Goal: Task Accomplishment & Management: Manage account settings

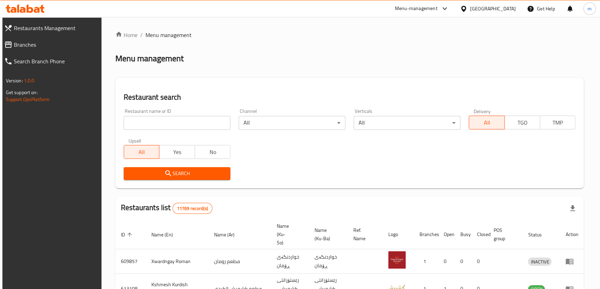
click at [175, 120] on input "search" at bounding box center [177, 123] width 107 height 14
paste input "741438"
type input "741438"
click button "Search" at bounding box center [177, 173] width 107 height 13
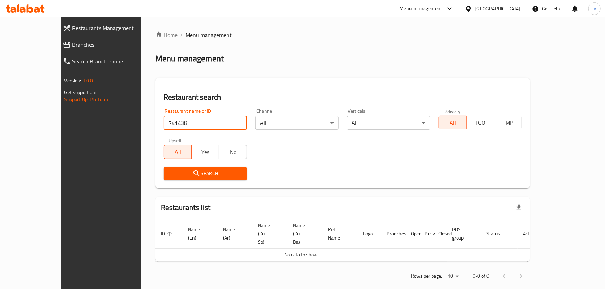
click at [72, 43] on span "Branches" at bounding box center [114, 45] width 84 height 8
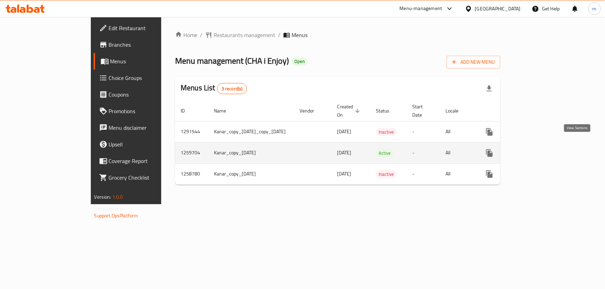
click at [547, 145] on link "enhanced table" at bounding box center [539, 153] width 17 height 17
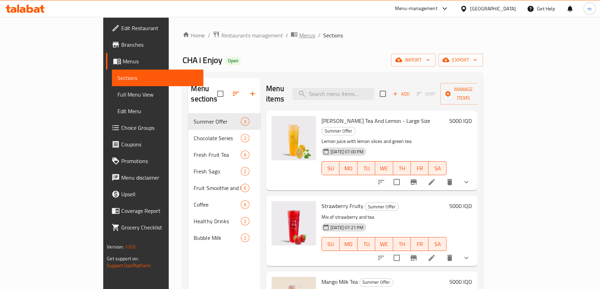
click at [299, 31] on span "Menus" at bounding box center [307, 35] width 16 height 8
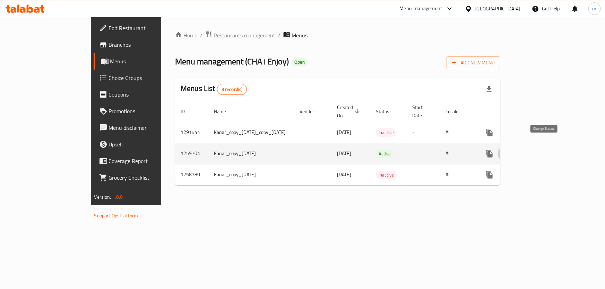
click at [514, 146] on button "enhanced table" at bounding box center [506, 154] width 17 height 17
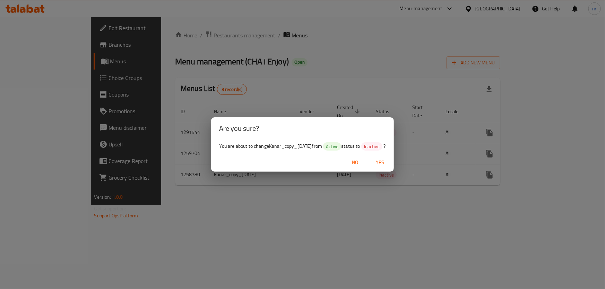
click at [363, 160] on span "No" at bounding box center [355, 162] width 17 height 9
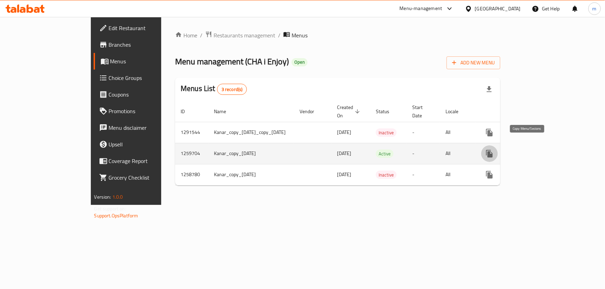
click at [492, 150] on icon "more" at bounding box center [489, 154] width 7 height 8
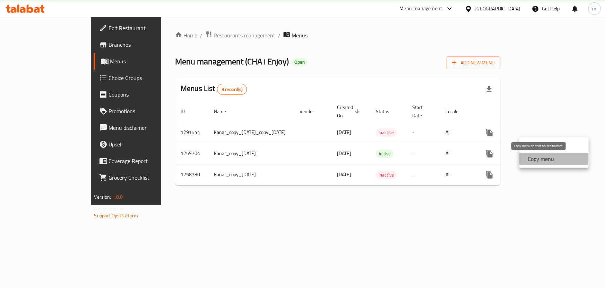
click at [545, 155] on strong "Copy menu" at bounding box center [540, 159] width 26 height 8
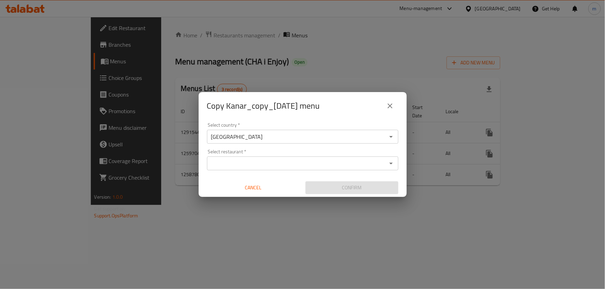
click at [293, 158] on div "Select restaurant *" at bounding box center [302, 164] width 191 height 14
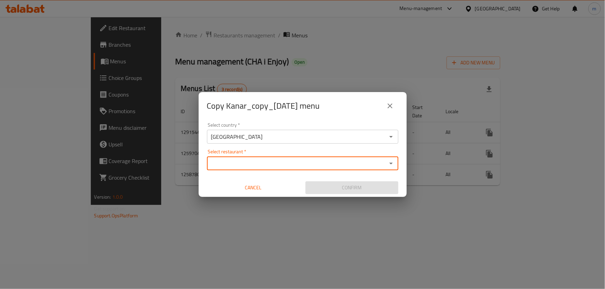
paste input "CHA i Enjoy"
type input "CHA i Enjoy"
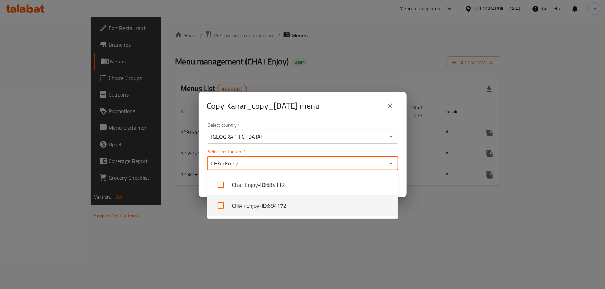
click at [266, 202] on b "- ID:" at bounding box center [263, 206] width 8 height 8
checkbox input "true"
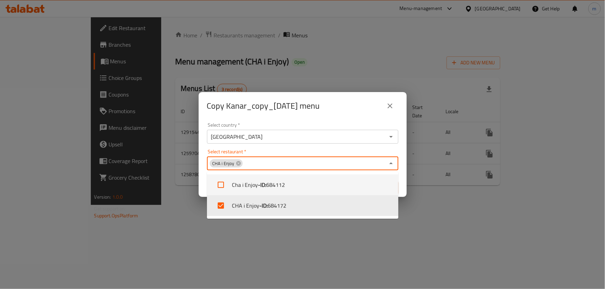
click at [333, 151] on div "Select restaurant   * CHA i Enjoy Select restaurant *" at bounding box center [302, 159] width 191 height 21
click at [303, 164] on input "Select restaurant   *" at bounding box center [313, 164] width 141 height 10
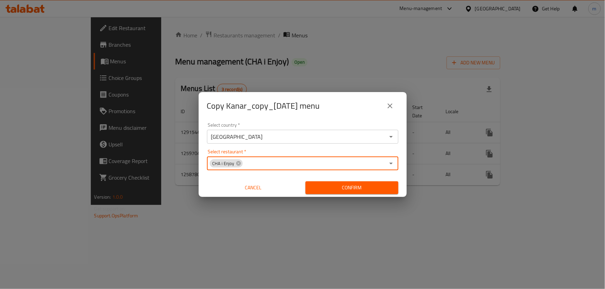
click at [332, 187] on span "Confirm" at bounding box center [352, 188] width 82 height 9
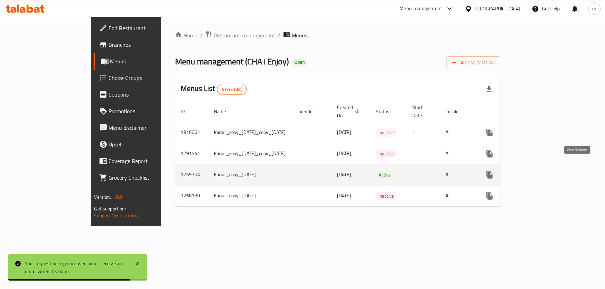
click at [547, 167] on link "enhanced table" at bounding box center [539, 175] width 17 height 17
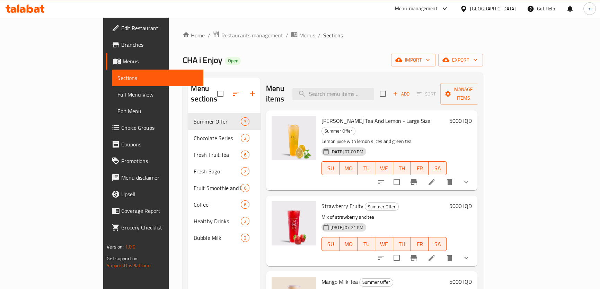
click at [121, 130] on span "Choice Groups" at bounding box center [159, 128] width 77 height 8
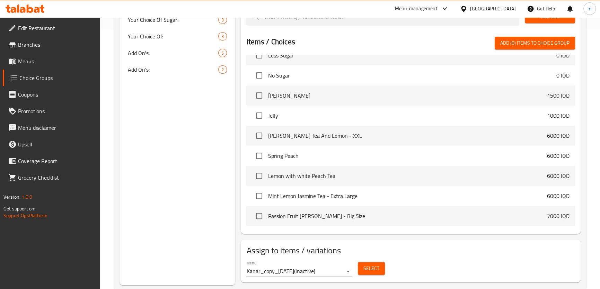
scroll to position [275, 0]
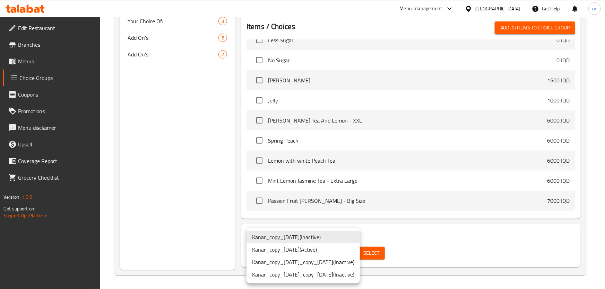
drag, startPoint x: 325, startPoint y: 250, endPoint x: 331, endPoint y: 248, distance: 6.2
click at [325, 250] on li "Kanar_copy_[DATE] ( Active )" at bounding box center [302, 250] width 113 height 12
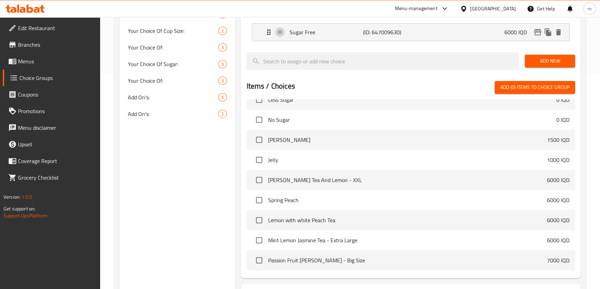
scroll to position [202, 0]
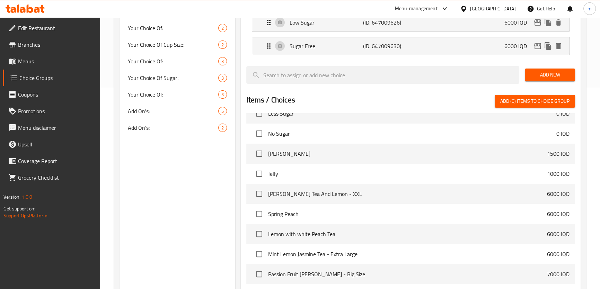
click at [594, 139] on div "Home / Restaurants management / Choice Groups Choice Groups Choice Groups Add O…" at bounding box center [350, 89] width 500 height 548
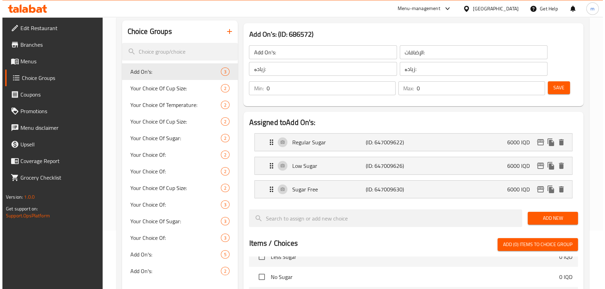
scroll to position [54, 0]
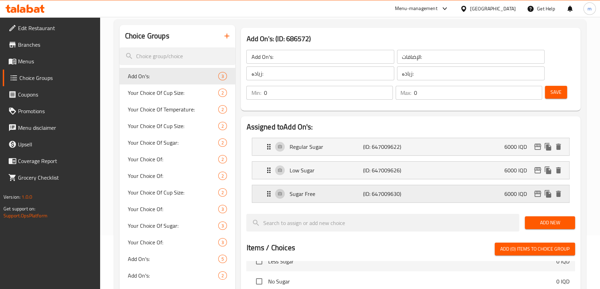
click at [533, 197] on div "6000 IQD" at bounding box center [534, 194] width 59 height 10
click at [538, 190] on icon "edit" at bounding box center [538, 194] width 8 height 8
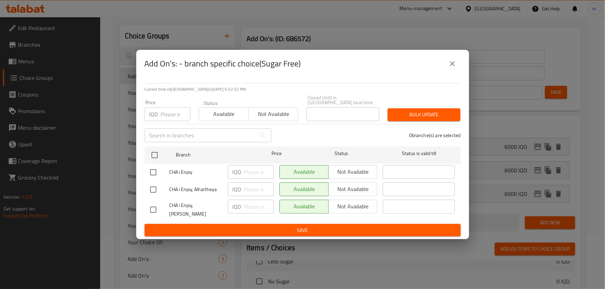
click at [154, 170] on input "checkbox" at bounding box center [153, 172] width 15 height 15
checkbox input "true"
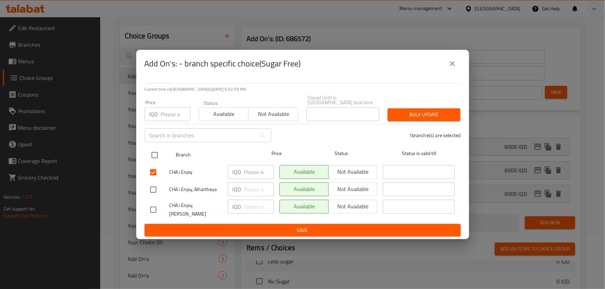
click at [156, 148] on input "checkbox" at bounding box center [154, 155] width 15 height 15
checkbox input "true"
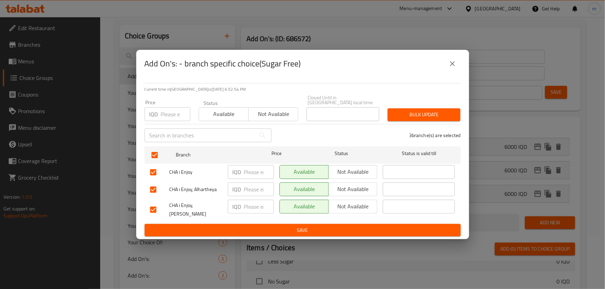
click at [153, 171] on input "checkbox" at bounding box center [153, 172] width 15 height 15
checkbox input "false"
click at [152, 187] on input "checkbox" at bounding box center [153, 190] width 15 height 15
checkbox input "false"
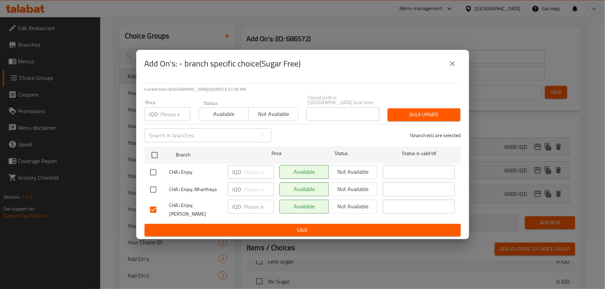
click at [344, 166] on div "Available Not available" at bounding box center [328, 172] width 98 height 14
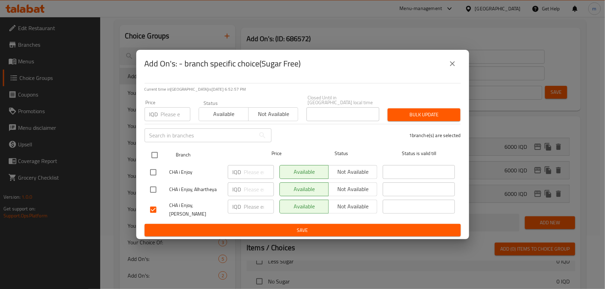
click at [156, 152] on input "checkbox" at bounding box center [154, 155] width 15 height 15
checkbox input "true"
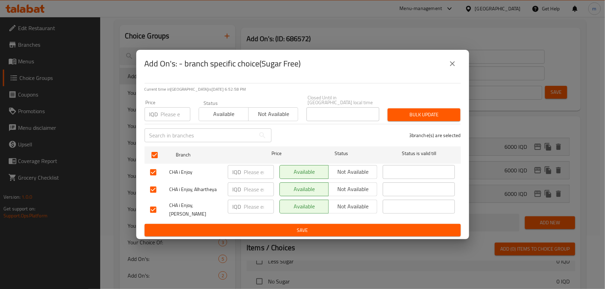
click at [343, 167] on span "Not available" at bounding box center [352, 172] width 43 height 10
click at [343, 185] on span "Not available" at bounding box center [352, 189] width 43 height 10
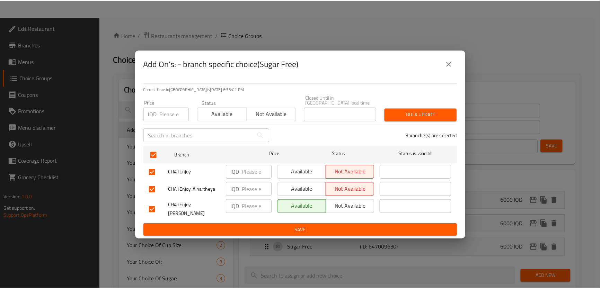
scroll to position [219, 0]
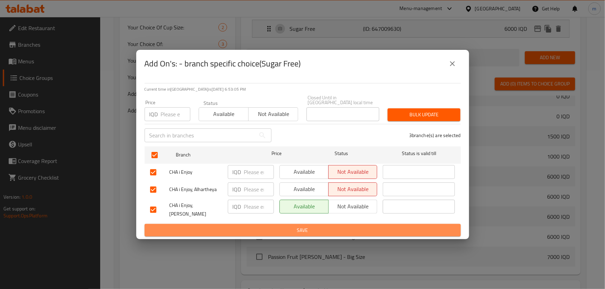
click at [273, 226] on span "Save" at bounding box center [302, 230] width 305 height 9
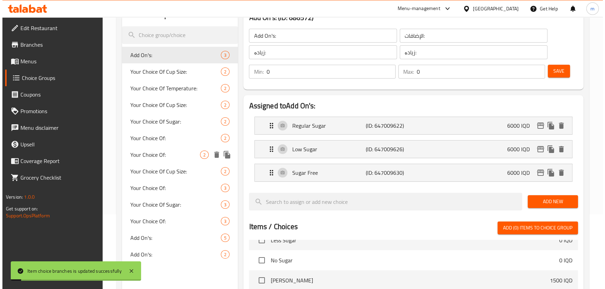
scroll to position [72, 0]
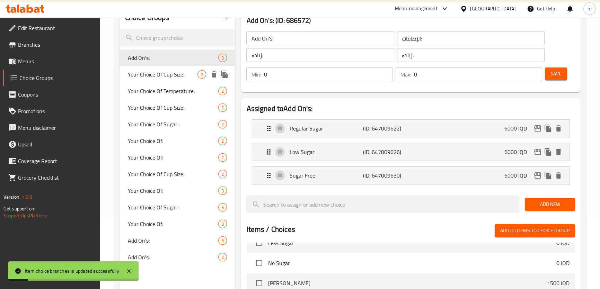
click at [167, 77] on span "Your Choice Of Cup Size:" at bounding box center [163, 74] width 70 height 8
type input "Your Choice Of Cup Size:"
type input "إختيارك من الحجم كوب:"
type input "هەڵبژاردنت لە قەبارەی کوپ:"
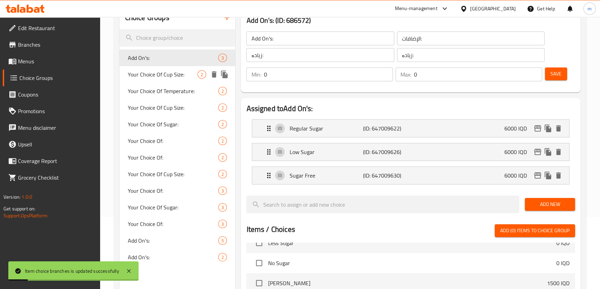
type input "1"
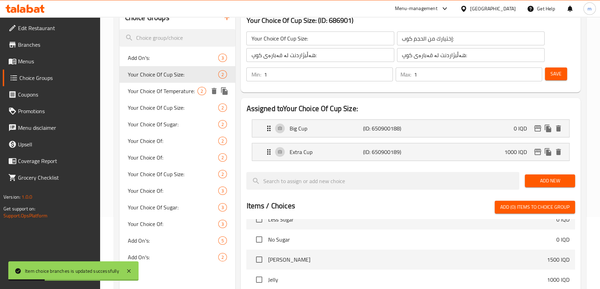
click at [149, 95] on span "Your Choice Of Temperature:" at bounding box center [163, 91] width 70 height 8
type input "Your Choice Of Temperature:"
type input "إختيارك من درجة حرارة:"
type input "هەڵبژاردنت لە پلەی گەرمی:"
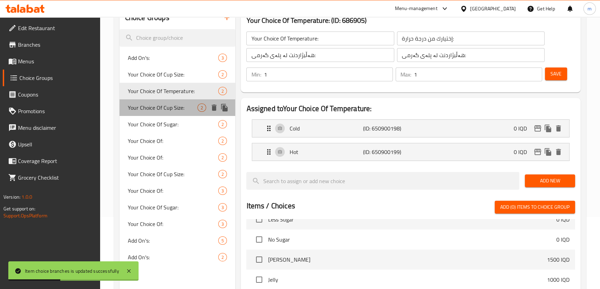
click at [149, 110] on span "Your Choice Of Cup Size:" at bounding box center [163, 108] width 70 height 8
type input "Your Choice Of Cup Size:"
type input "اختيارك لحجم كوب:"
type input "هەڵبژاردنت لە قەبارەی کوپ:"
type input "هەڵبژاردنت لە:"
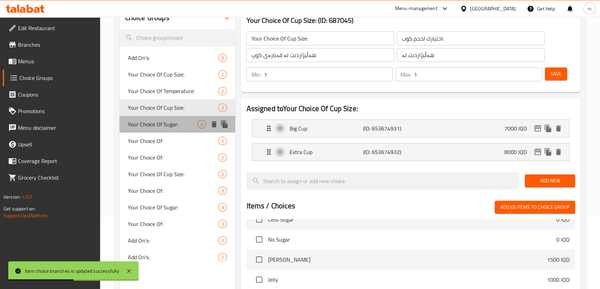
click at [152, 120] on span "Your Choice Of Sugar:" at bounding box center [163, 124] width 70 height 8
type input "Your Choice Of Sugar:"
type input "إختيارك من سكر:"
type input "هەڵبژاردنت لە شەکر:"
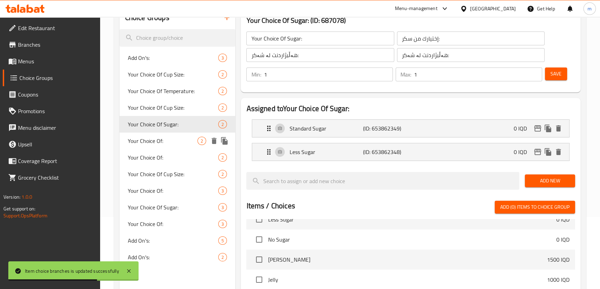
click at [156, 138] on span "Your Choice Of:" at bounding box center [163, 141] width 70 height 8
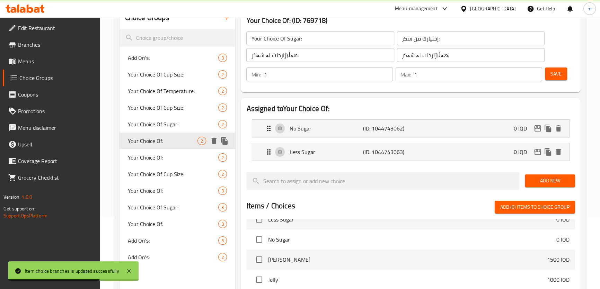
type input "Your Choice Of:"
type input "إختيارك من :"
type input "هەڵبژاردنت لە:"
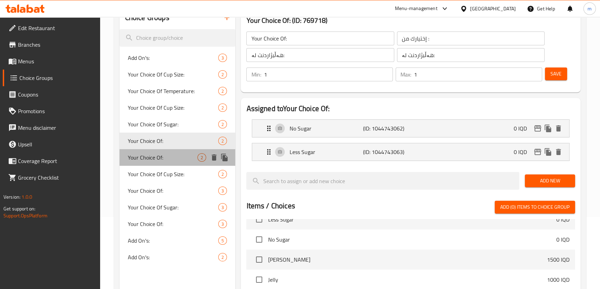
click at [151, 156] on span "Your Choice Of:" at bounding box center [163, 158] width 70 height 8
type input "Your Choice Of:"
type input "إختيارك من:"
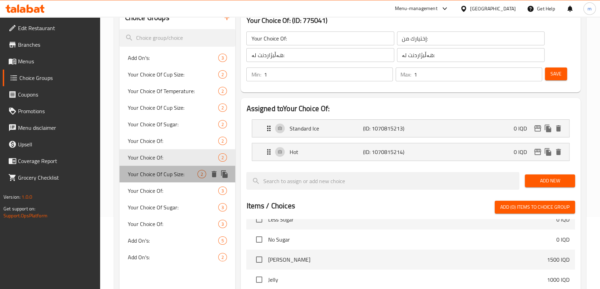
click at [151, 170] on span "Your Choice Of Cup Size:" at bounding box center [163, 174] width 70 height 8
type input "Your Choice Of Cup Size:"
type input "إختيارك من حجم الكوب:"
type input "هەڵبژاردنت لە قەبارەی کوپ:"
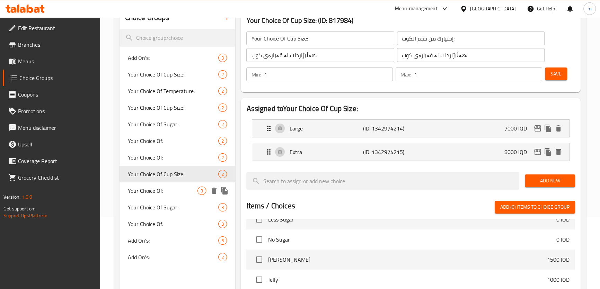
click at [152, 191] on span "Your Choice Of:" at bounding box center [163, 191] width 70 height 8
type input "Your Choice Of:"
type input "إختيارك من:"
type input "هەڵبژاردنت لە:"
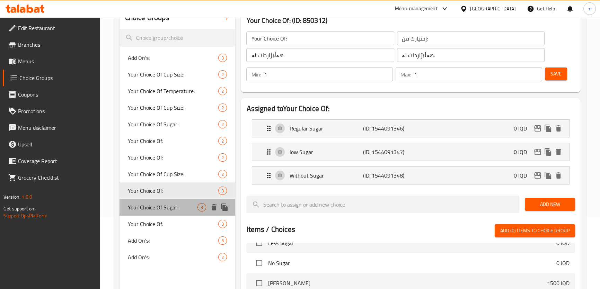
click at [153, 205] on span "Your Choice Of Sugar:" at bounding box center [163, 207] width 70 height 8
type input "Your Choice Of Sugar:"
type input "إختيارك من سكر:"
type input "هەڵبژاردنت لە شەکر:"
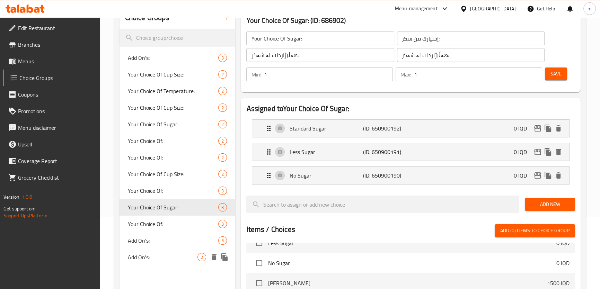
click at [140, 265] on div "Add On's: 2" at bounding box center [178, 257] width 116 height 17
type input "Add On's:"
type input "الإضافات:"
type input "زیادە:"
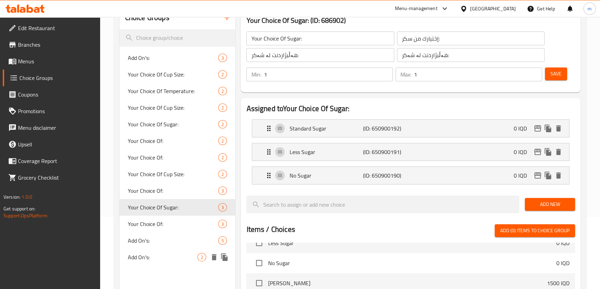
type input "0"
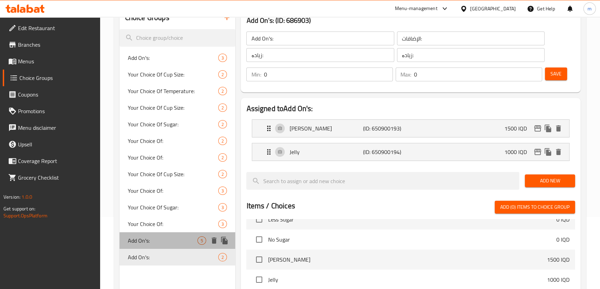
click at [149, 237] on span "Add On's:" at bounding box center [163, 241] width 70 height 8
type input "Add On's:"
type input "زیادە:"
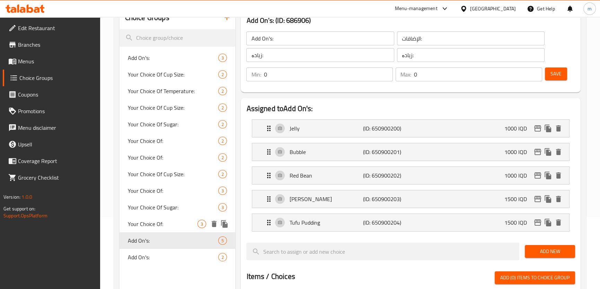
click at [150, 224] on span "Your Choice Of:" at bounding box center [163, 224] width 70 height 8
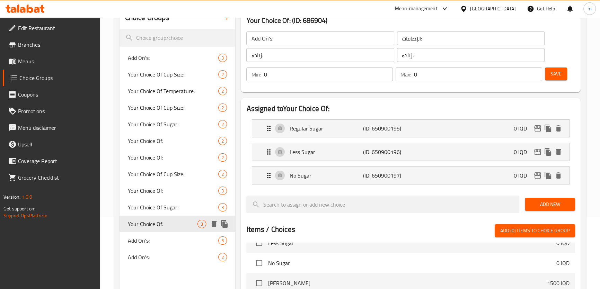
type input "Your Choice Of:"
type input "إختيارك من:"
type input "هەڵبژاردنت لە:"
type input "1"
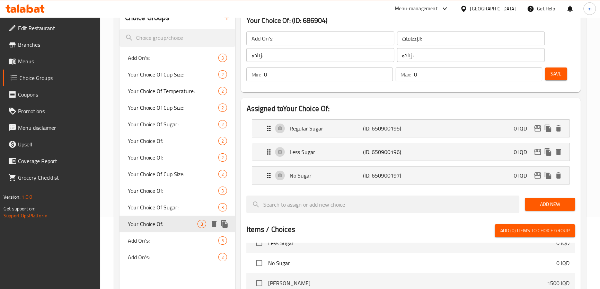
type input "1"
click at [538, 176] on icon "edit" at bounding box center [537, 176] width 7 height 6
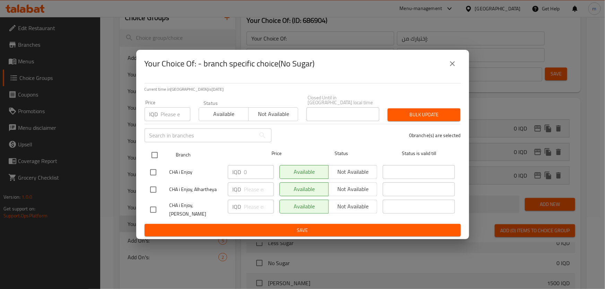
click at [154, 152] on input "checkbox" at bounding box center [154, 155] width 15 height 15
checkbox input "true"
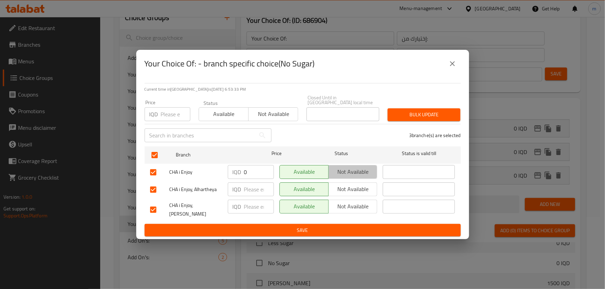
click at [339, 169] on span "Not available" at bounding box center [352, 172] width 43 height 10
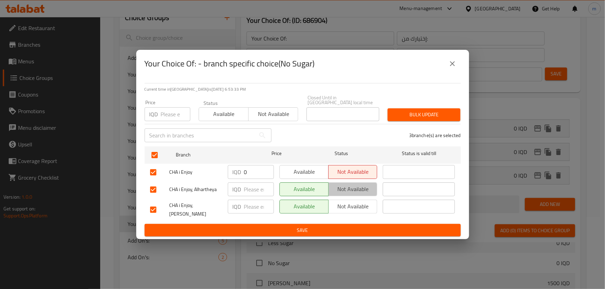
click at [343, 184] on span "Not available" at bounding box center [352, 189] width 43 height 10
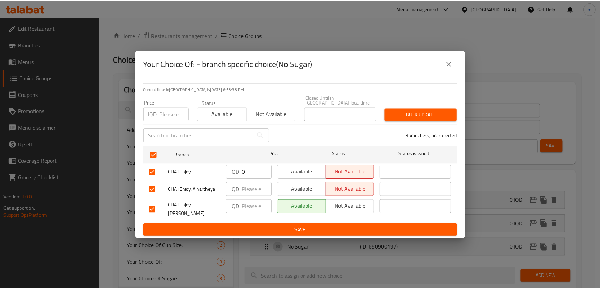
scroll to position [219, 0]
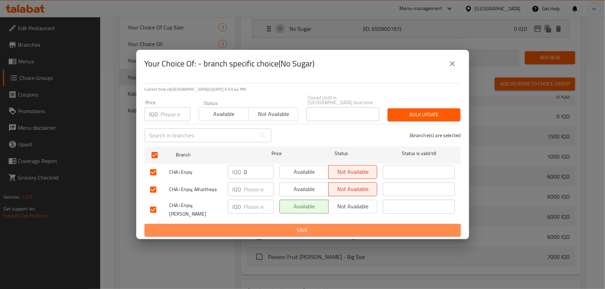
click at [316, 226] on span "Save" at bounding box center [302, 230] width 305 height 9
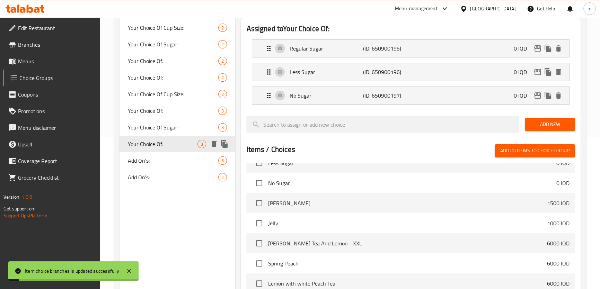
scroll to position [146, 0]
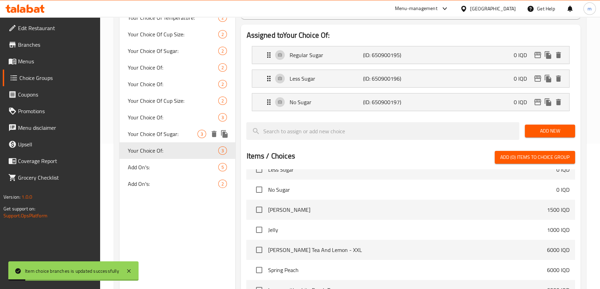
click at [169, 134] on span "Your Choice Of Sugar:" at bounding box center [163, 134] width 70 height 8
type input "Your Choice Of Sugar:"
type input "إختيارك من سكر:"
type input "هەڵبژاردنت لە شەکر:"
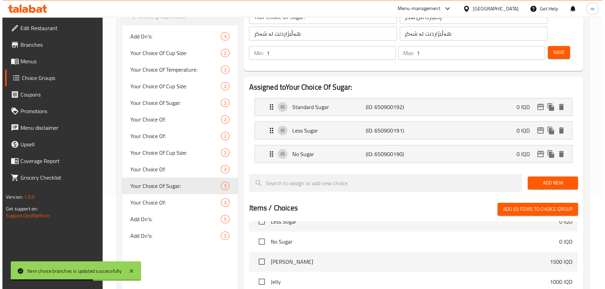
scroll to position [94, 0]
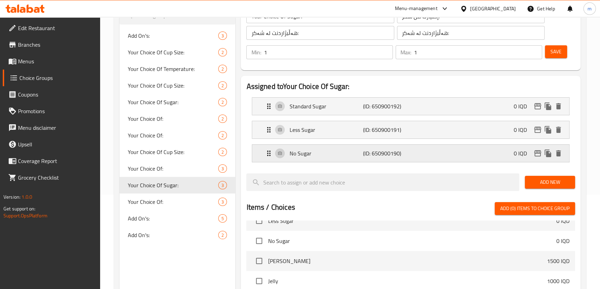
click at [540, 152] on icon "edit" at bounding box center [537, 153] width 7 height 6
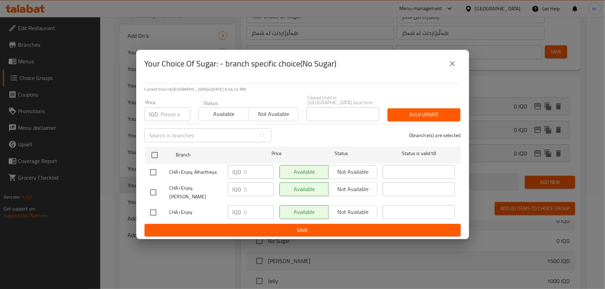
click at [152, 173] on input "checkbox" at bounding box center [153, 172] width 15 height 15
checkbox input "true"
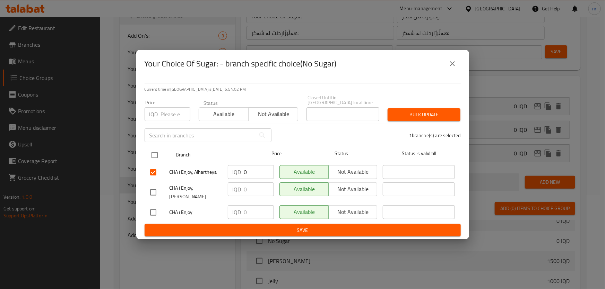
click at [154, 148] on input "checkbox" at bounding box center [154, 155] width 15 height 15
checkbox input "true"
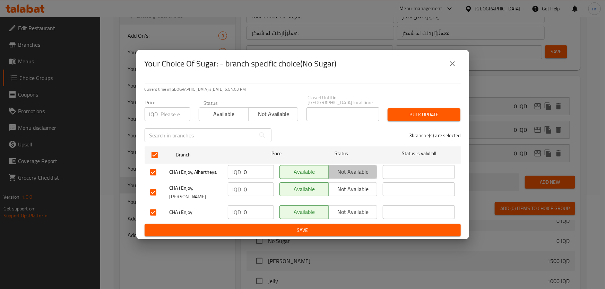
click at [355, 167] on span "Not available" at bounding box center [352, 172] width 43 height 10
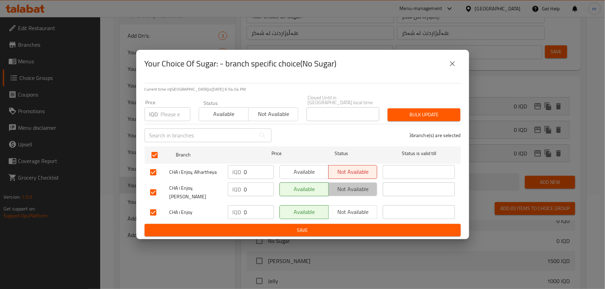
click at [349, 188] on span "Not available" at bounding box center [352, 189] width 43 height 10
click at [336, 184] on span "Not available" at bounding box center [352, 189] width 43 height 10
click at [313, 185] on span "Available" at bounding box center [303, 189] width 43 height 10
click at [333, 210] on span "Not available" at bounding box center [352, 212] width 43 height 10
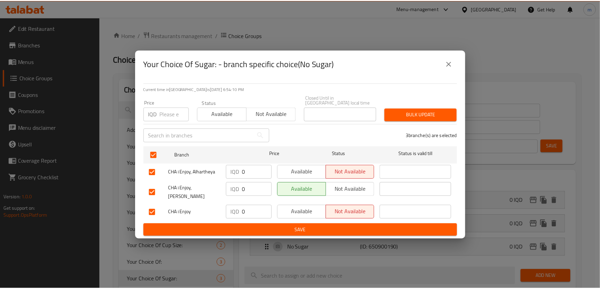
scroll to position [219, 0]
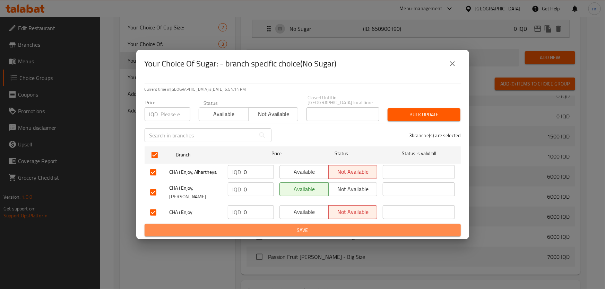
click at [253, 224] on button "Save" at bounding box center [302, 230] width 316 height 13
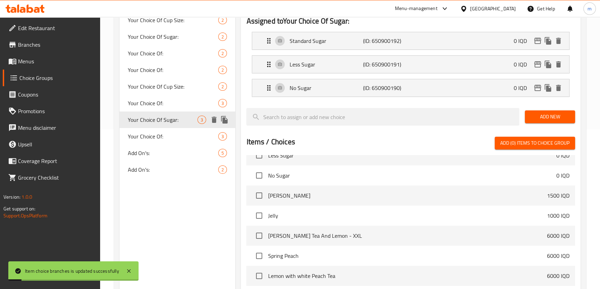
scroll to position [146, 0]
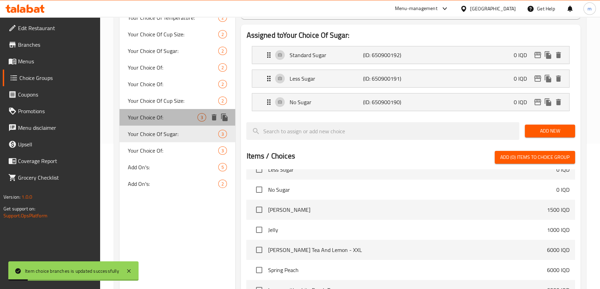
click at [155, 117] on span "Your Choice Of:" at bounding box center [163, 117] width 70 height 8
type input "Your Choice Of:"
type input "إختيارك من:"
type input "هەڵبژاردنت لە:"
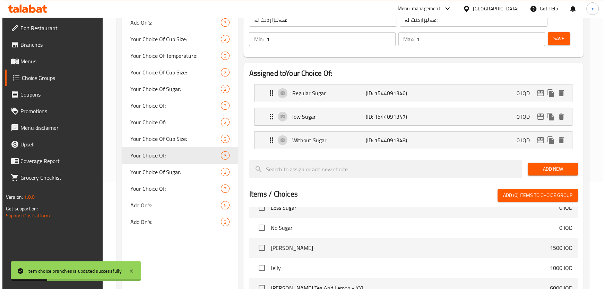
scroll to position [72, 0]
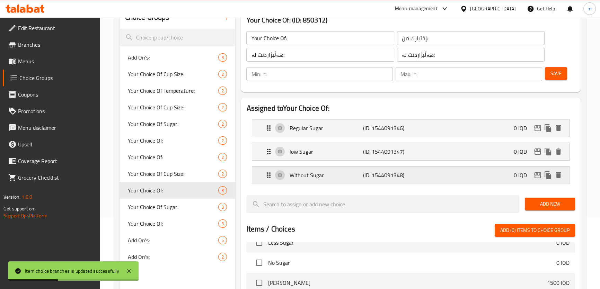
click at [535, 176] on icon "edit" at bounding box center [537, 175] width 7 height 6
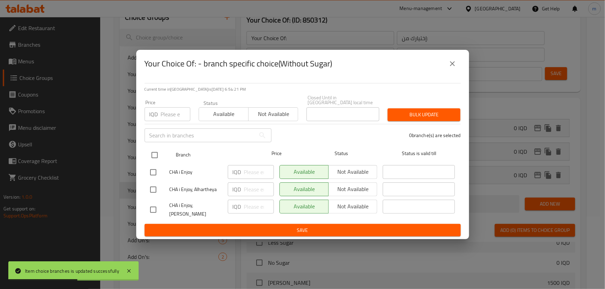
click at [158, 152] on input "checkbox" at bounding box center [154, 155] width 15 height 15
checkbox input "true"
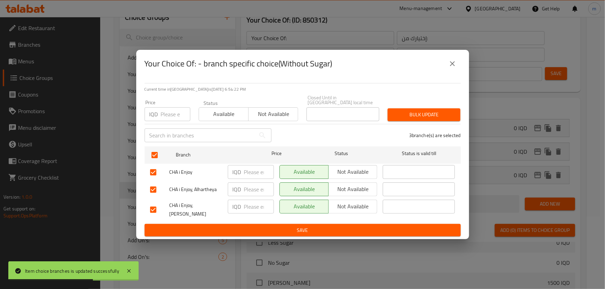
click at [343, 170] on span "Not available" at bounding box center [352, 172] width 43 height 10
click at [343, 187] on span "Not available" at bounding box center [352, 189] width 43 height 10
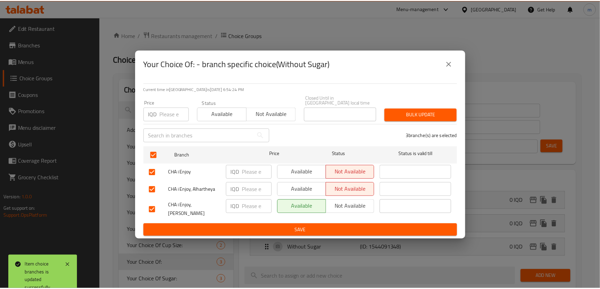
scroll to position [219, 0]
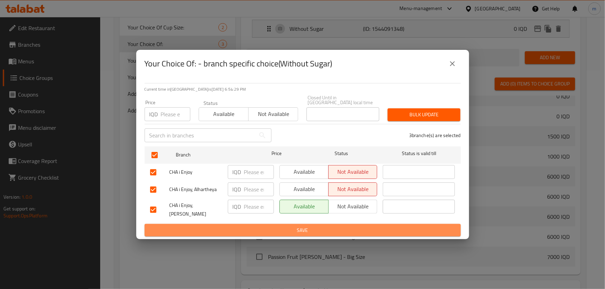
click at [292, 224] on button "Save" at bounding box center [302, 230] width 316 height 13
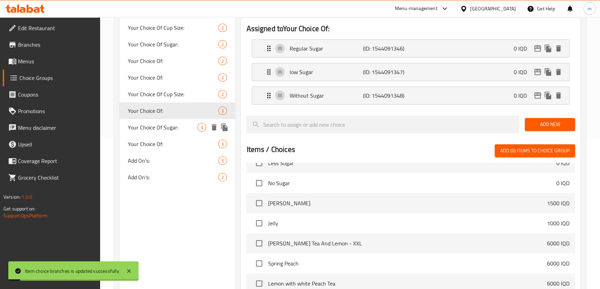
scroll to position [146, 0]
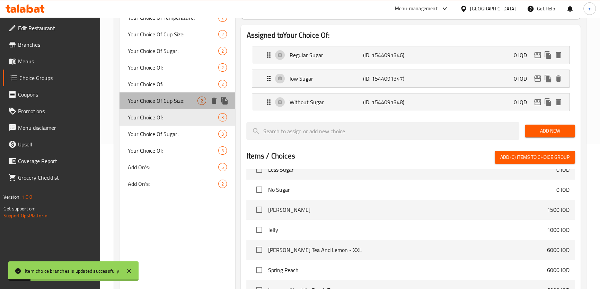
click at [138, 106] on div "Your Choice Of Cup Size: 2" at bounding box center [178, 101] width 116 height 17
type input "Your Choice Of Cup Size:"
type input "إختيارك من حجم الكوب:"
type input "هەڵبژاردنت لە قەبارەی کوپ:"
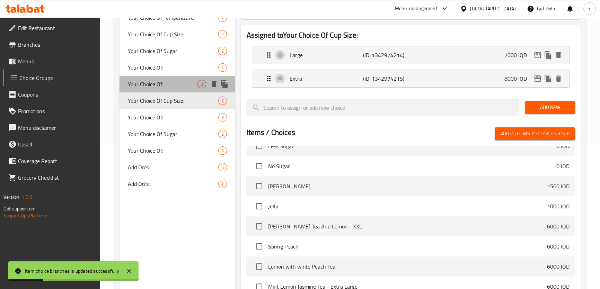
click at [158, 81] on span "Your Choice Of:" at bounding box center [163, 84] width 70 height 8
type input "Your Choice Of:"
type input "إختيارك من:"
type input "هەڵبژاردنت لە:"
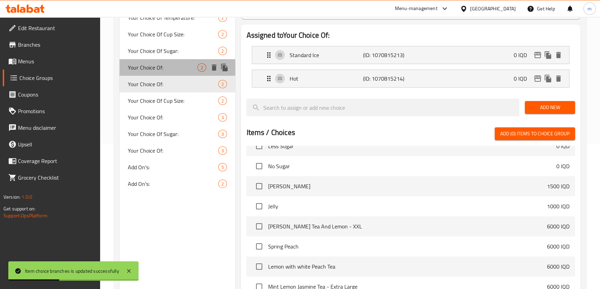
click at [154, 67] on span "Your Choice Of:" at bounding box center [163, 67] width 70 height 8
type input "Your Choice Of:"
type input "إختيارك من :"
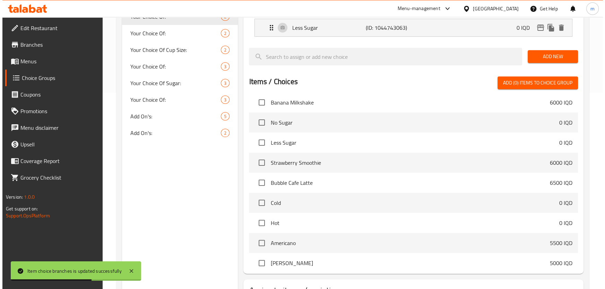
scroll to position [252, 0]
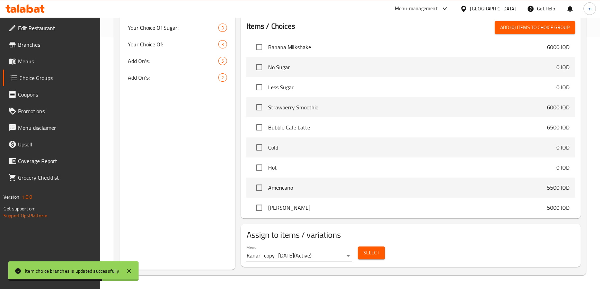
click at [375, 253] on span "Select" at bounding box center [371, 253] width 16 height 9
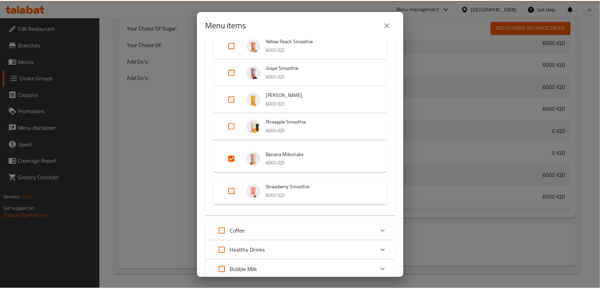
scroll to position [147, 0]
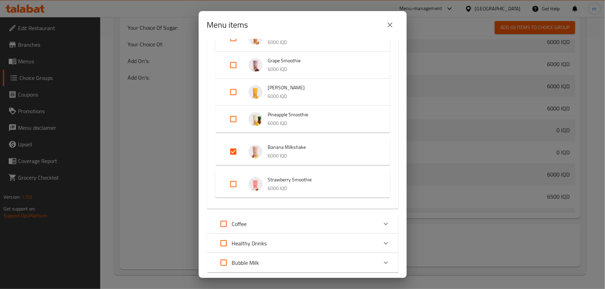
click at [391, 23] on icon "close" at bounding box center [389, 25] width 5 height 5
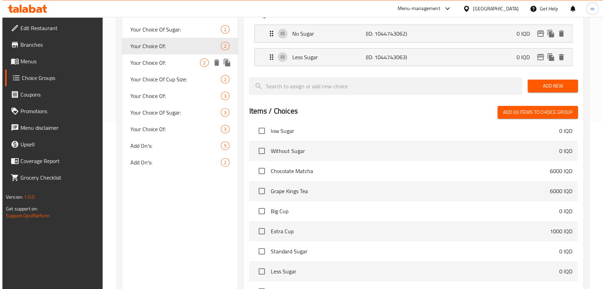
scroll to position [105, 0]
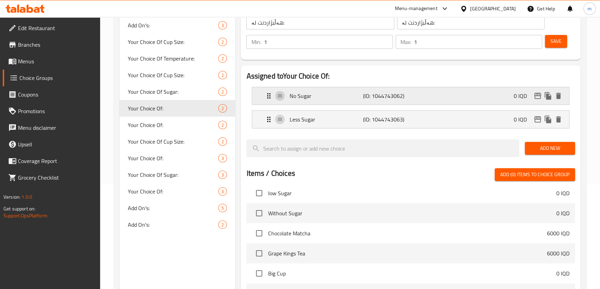
click at [332, 98] on p "No Sugar" at bounding box center [325, 96] width 73 height 8
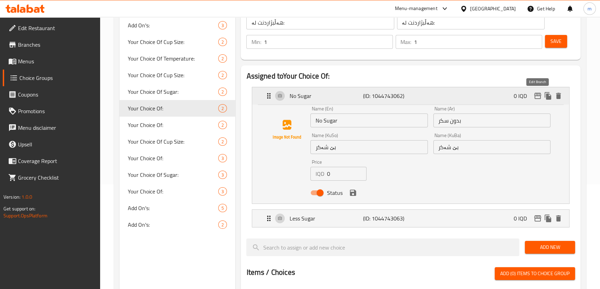
click at [538, 97] on icon "edit" at bounding box center [538, 96] width 8 height 8
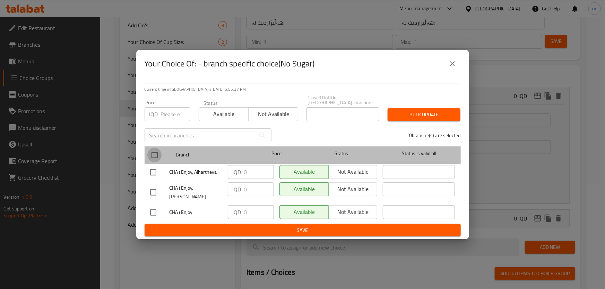
click at [153, 156] on input "checkbox" at bounding box center [154, 155] width 15 height 15
checkbox input "true"
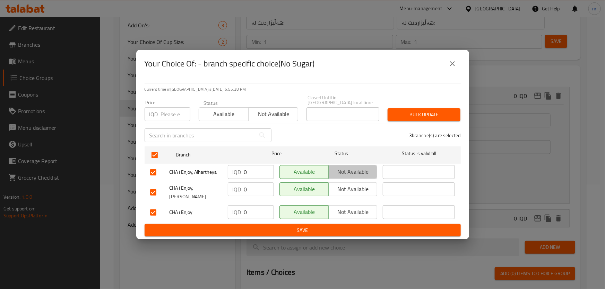
click at [347, 175] on button "Not available" at bounding box center [352, 172] width 49 height 14
click at [342, 191] on span "Not available" at bounding box center [352, 189] width 43 height 10
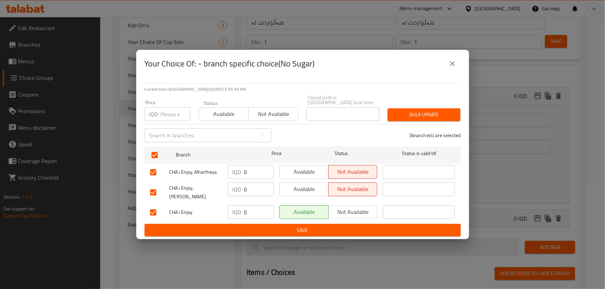
click at [342, 184] on span "Not available" at bounding box center [352, 189] width 43 height 10
click at [341, 208] on span "Not available" at bounding box center [352, 212] width 43 height 10
click at [291, 186] on span "Available" at bounding box center [303, 189] width 43 height 10
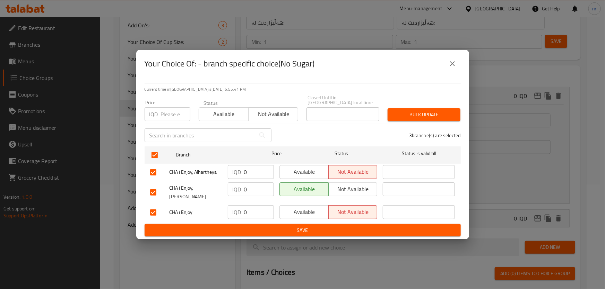
click at [300, 227] on span "Save" at bounding box center [302, 230] width 305 height 9
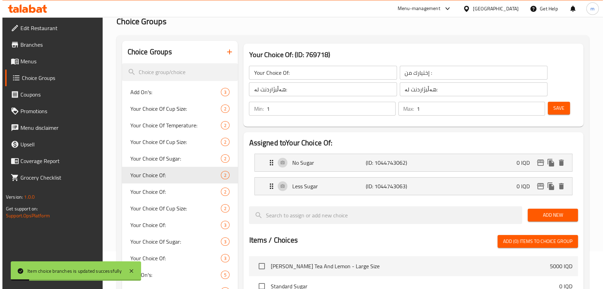
scroll to position [31, 0]
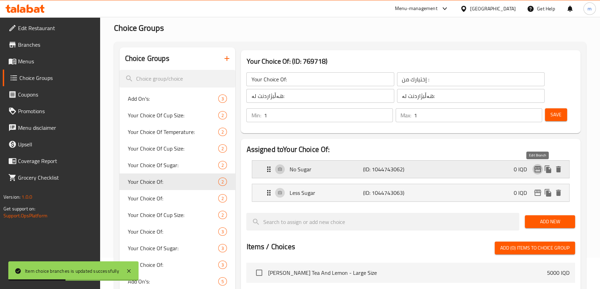
click at [540, 170] on icon "edit" at bounding box center [538, 169] width 8 height 8
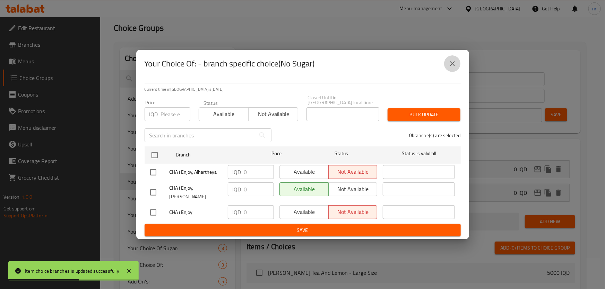
click at [451, 68] on icon "close" at bounding box center [452, 64] width 8 height 8
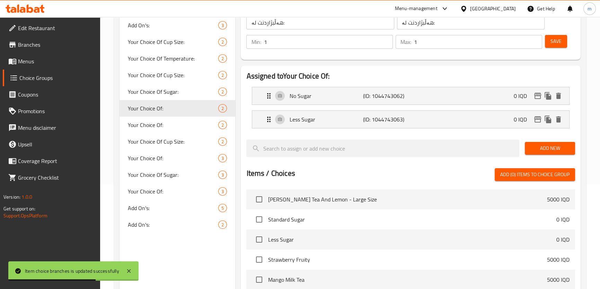
scroll to position [0, 0]
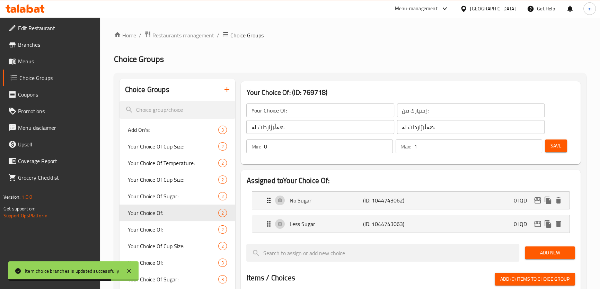
type input "0"
click at [385, 147] on input "0" at bounding box center [328, 147] width 129 height 14
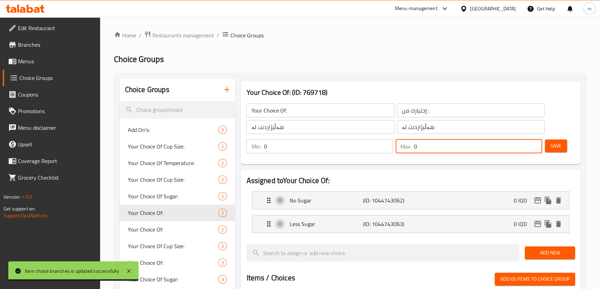
click at [535, 149] on input "0" at bounding box center [478, 147] width 128 height 14
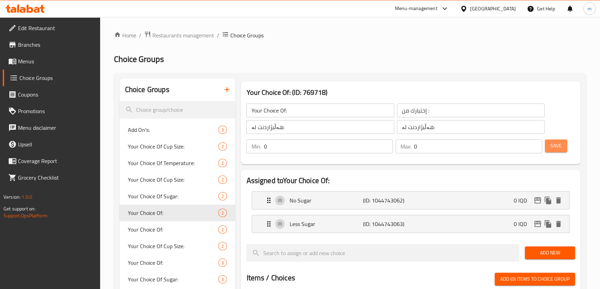
click at [551, 146] on span "Save" at bounding box center [556, 146] width 11 height 9
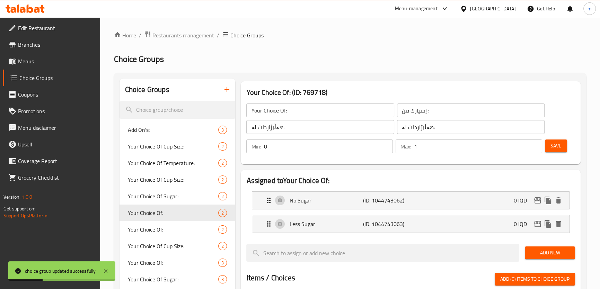
click at [535, 143] on input "1" at bounding box center [478, 147] width 128 height 14
click at [556, 144] on span "Save" at bounding box center [556, 146] width 11 height 9
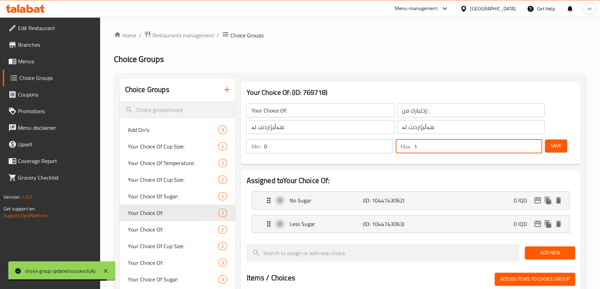
type input "1"
click at [535, 143] on input "1" at bounding box center [478, 147] width 128 height 14
click at [554, 143] on span "Save" at bounding box center [556, 146] width 11 height 9
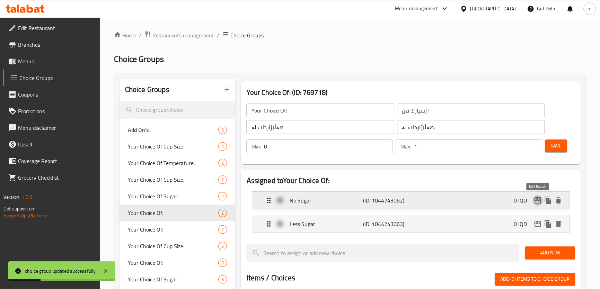
click at [537, 201] on icon "edit" at bounding box center [537, 201] width 7 height 6
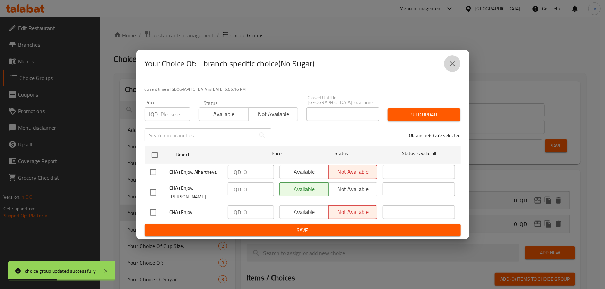
click at [450, 68] on icon "close" at bounding box center [452, 64] width 8 height 8
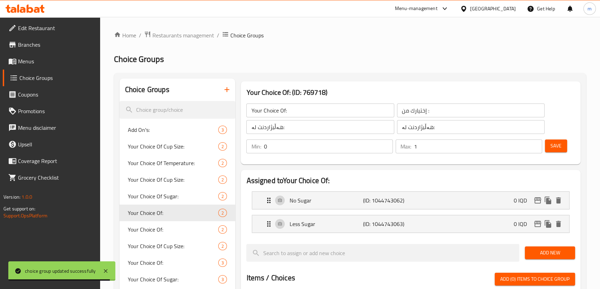
click at [15, 61] on icon at bounding box center [12, 61] width 8 height 8
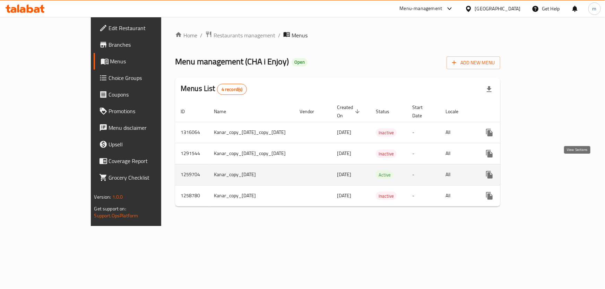
click at [547, 167] on link "enhanced table" at bounding box center [539, 175] width 17 height 17
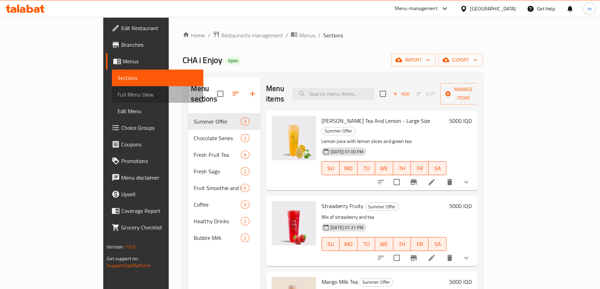
click at [117, 95] on span "Full Menu View" at bounding box center [157, 94] width 80 height 8
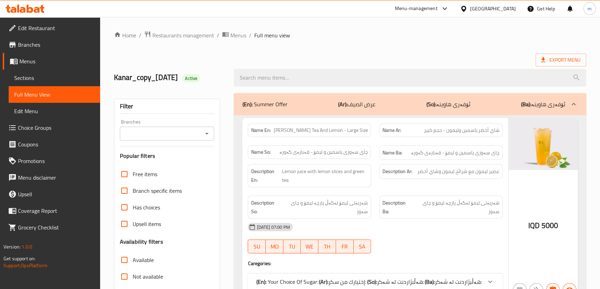
click at [186, 135] on input "Branches" at bounding box center [161, 134] width 79 height 10
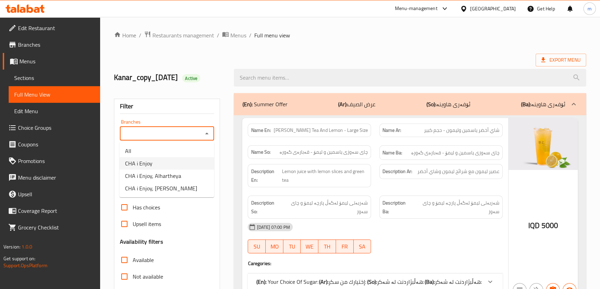
click at [150, 166] on span "CHA i Enjoy" at bounding box center [138, 163] width 27 height 8
type input "CHA i Enjoy"
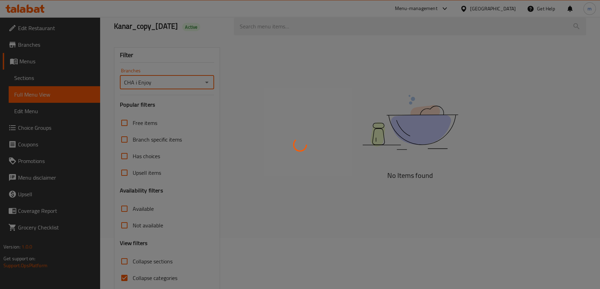
scroll to position [79, 0]
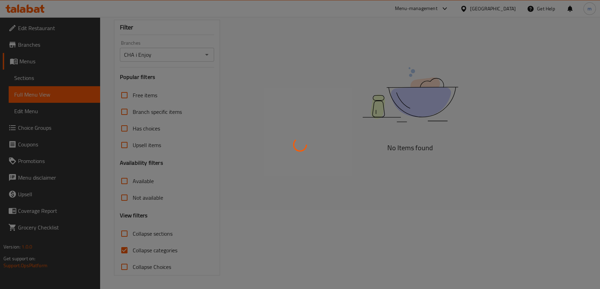
drag, startPoint x: 138, startPoint y: 249, endPoint x: 133, endPoint y: 248, distance: 5.3
click at [137, 249] on div at bounding box center [300, 144] width 600 height 289
click at [133, 248] on div at bounding box center [300, 144] width 600 height 289
click at [120, 249] on div at bounding box center [300, 144] width 600 height 289
click at [121, 249] on div at bounding box center [300, 144] width 600 height 289
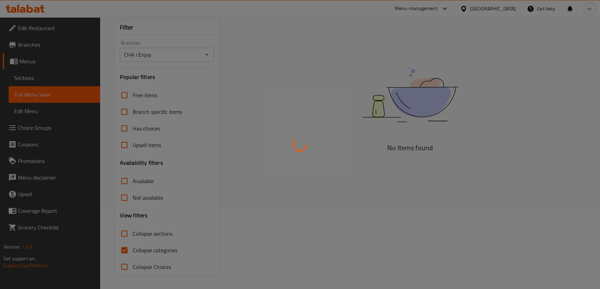
click at [123, 249] on div at bounding box center [300, 144] width 600 height 289
click at [128, 247] on div at bounding box center [300, 144] width 600 height 289
click at [127, 250] on div at bounding box center [300, 144] width 600 height 289
click at [127, 251] on div at bounding box center [300, 144] width 600 height 289
click at [125, 249] on div at bounding box center [300, 144] width 600 height 289
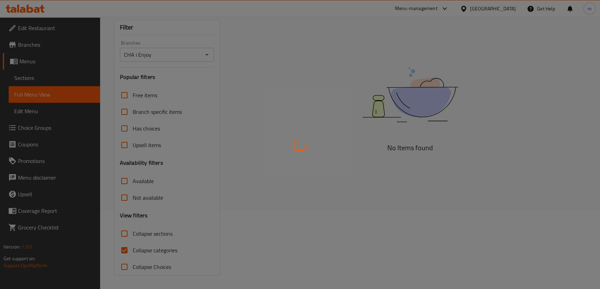
click at [125, 250] on div at bounding box center [300, 144] width 600 height 289
click at [124, 249] on div at bounding box center [300, 144] width 600 height 289
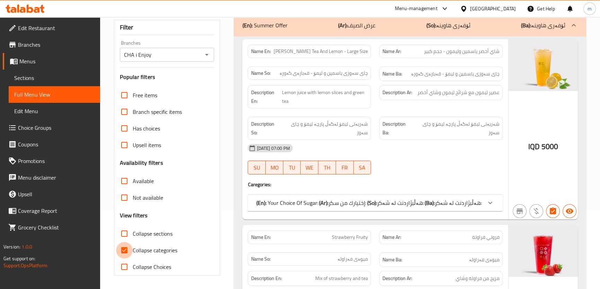
click at [122, 253] on input "Collapse categories" at bounding box center [124, 250] width 17 height 17
checkbox input "false"
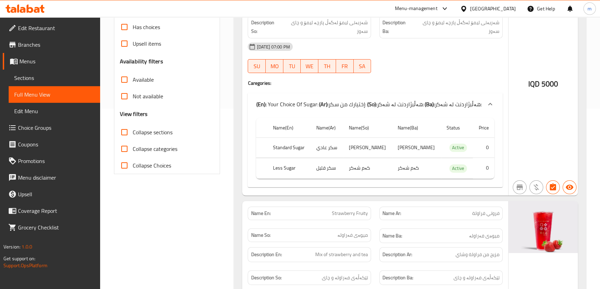
scroll to position [0, 0]
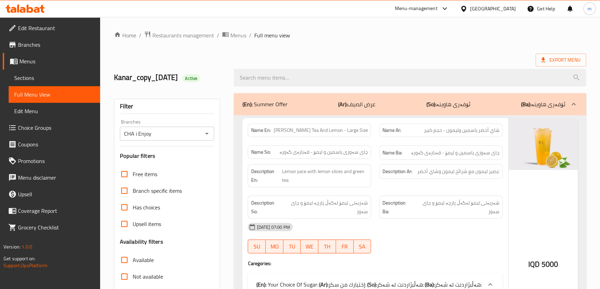
click at [206, 132] on icon "Open" at bounding box center [207, 134] width 8 height 8
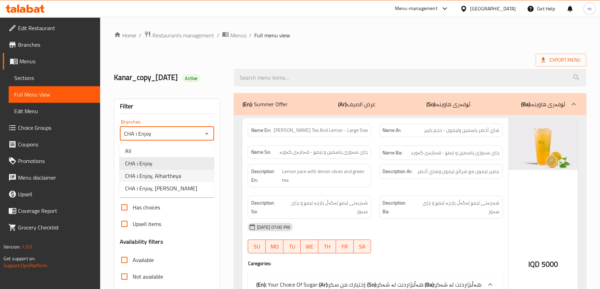
click at [164, 177] on span "CHA i Enjoy, Alhartheya" at bounding box center [153, 176] width 56 height 8
type input "CHA i Enjoy, Alhartheya"
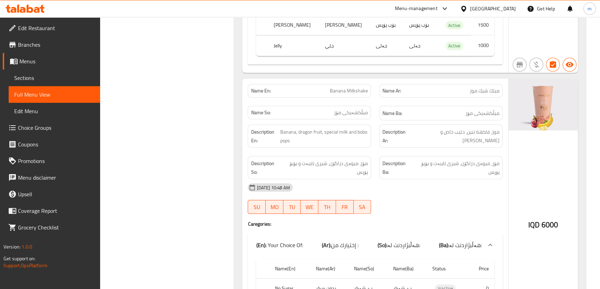
scroll to position [5942, 0]
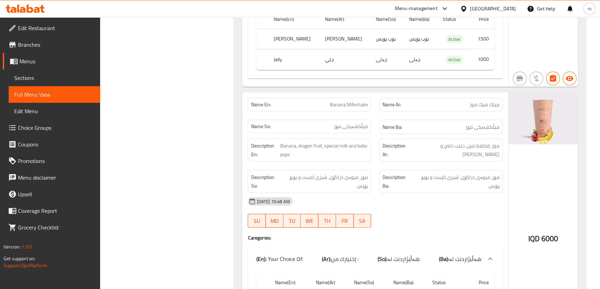
click at [23, 13] on div at bounding box center [25, 9] width 50 height 14
click at [42, 5] on icon at bounding box center [42, 9] width 5 height 8
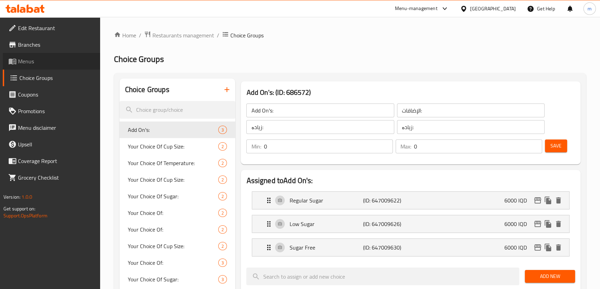
click at [26, 65] on span "Menus" at bounding box center [56, 61] width 77 height 8
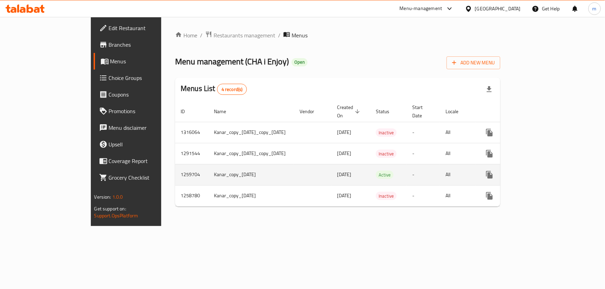
click at [543, 171] on icon "enhanced table" at bounding box center [539, 175] width 8 height 8
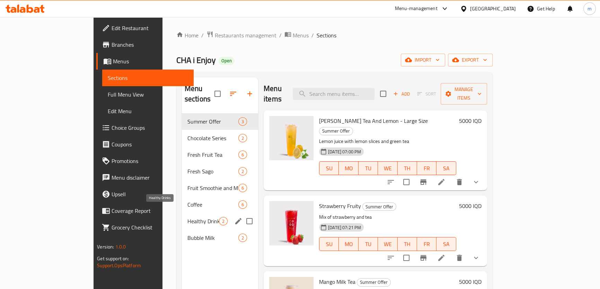
click at [187, 217] on span "Healthy Drinks" at bounding box center [203, 221] width 32 height 8
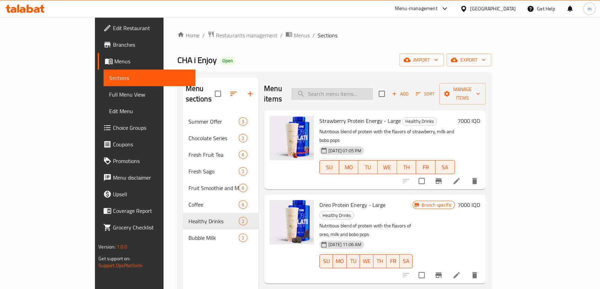
click at [373, 90] on input "search" at bounding box center [332, 94] width 82 height 12
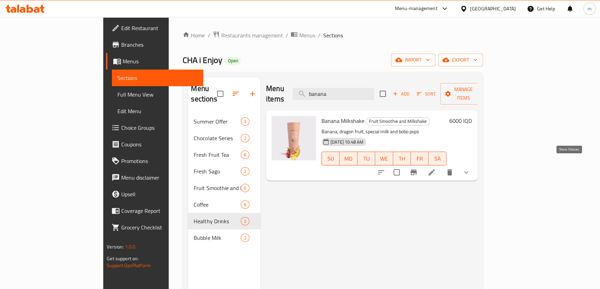
type input "banana"
click at [471, 168] on icon "show more" at bounding box center [466, 172] width 8 height 8
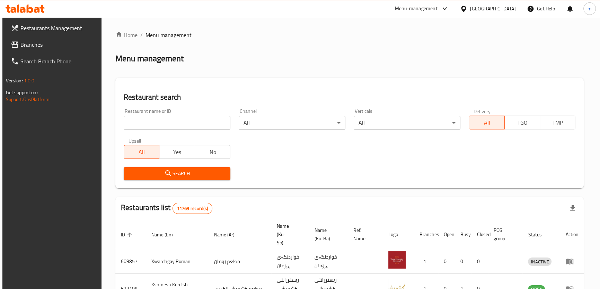
click at [57, 42] on span "Branches" at bounding box center [58, 45] width 77 height 8
